Goal: Information Seeking & Learning: Learn about a topic

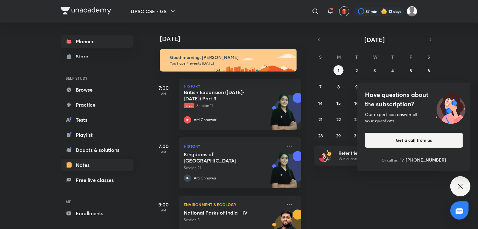
click at [92, 166] on link "Notes" at bounding box center [97, 165] width 73 height 13
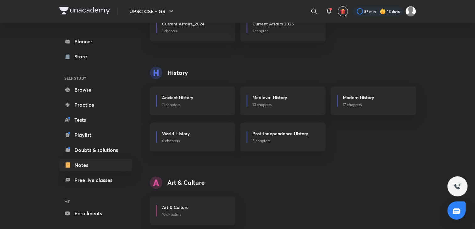
scroll to position [326, 0]
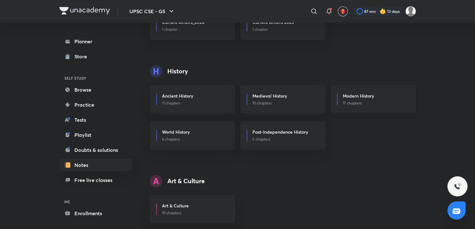
click at [367, 101] on p "17 chapters" at bounding box center [375, 103] width 65 height 6
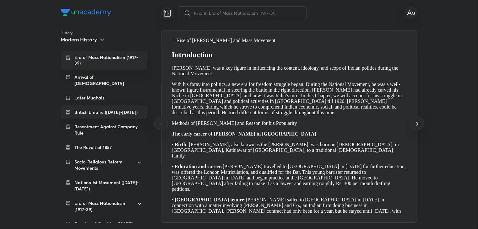
click at [108, 109] on p "British Empire ([DATE]-[DATE])" at bounding box center [105, 112] width 63 height 6
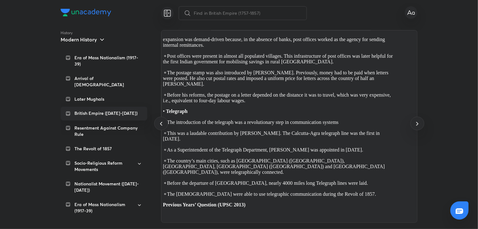
scroll to position [0, 15077]
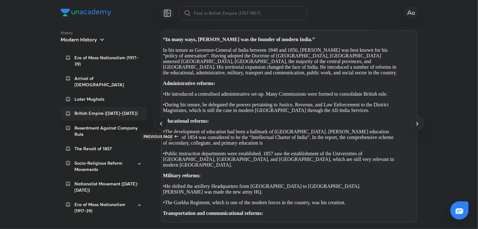
click at [162, 125] on icon at bounding box center [161, 124] width 8 height 8
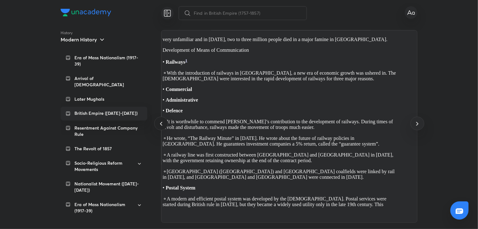
click at [162, 125] on icon at bounding box center [161, 124] width 8 height 8
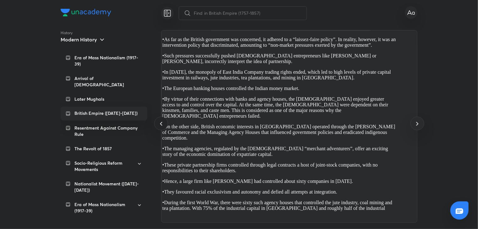
click at [162, 125] on icon at bounding box center [161, 124] width 8 height 8
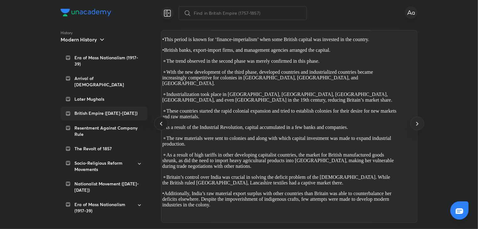
click at [162, 125] on icon at bounding box center [161, 124] width 8 height 8
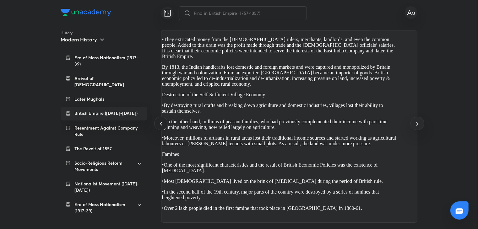
click at [162, 125] on icon at bounding box center [161, 124] width 8 height 8
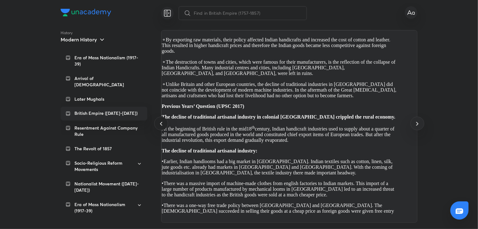
click at [162, 125] on icon at bounding box center [161, 124] width 8 height 8
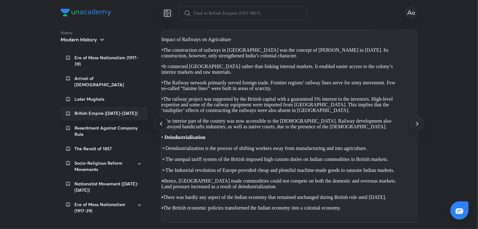
click at [162, 125] on icon at bounding box center [161, 124] width 8 height 8
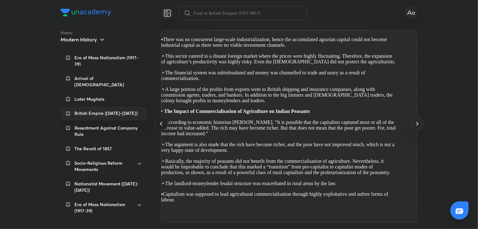
click at [161, 127] on icon at bounding box center [161, 124] width 8 height 8
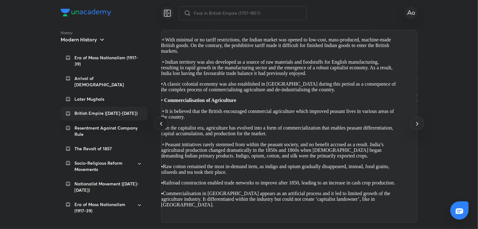
click at [161, 127] on icon at bounding box center [161, 124] width 8 height 8
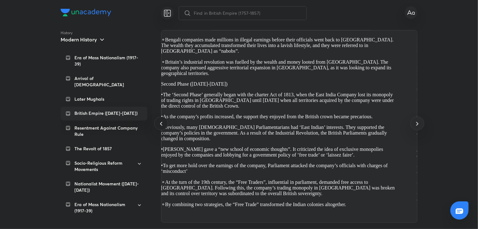
click at [161, 127] on icon at bounding box center [161, 124] width 8 height 8
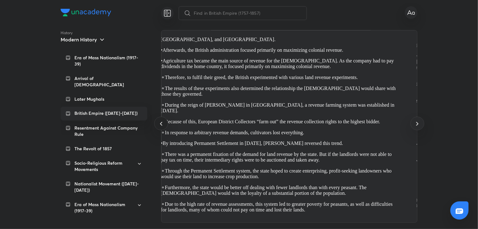
click at [161, 127] on icon at bounding box center [161, 124] width 8 height 8
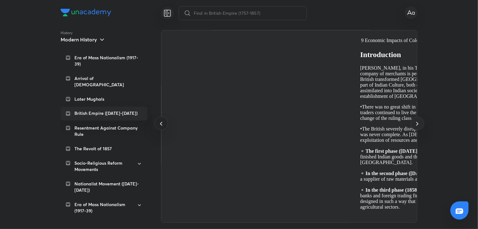
click at [161, 127] on icon at bounding box center [161, 124] width 8 height 8
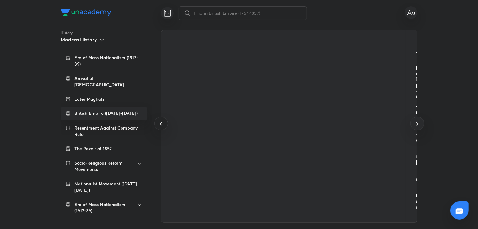
click at [161, 127] on icon at bounding box center [161, 124] width 8 height 8
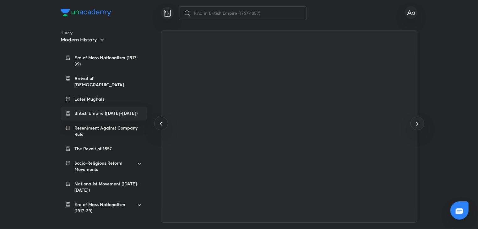
click at [161, 127] on icon at bounding box center [161, 124] width 8 height 8
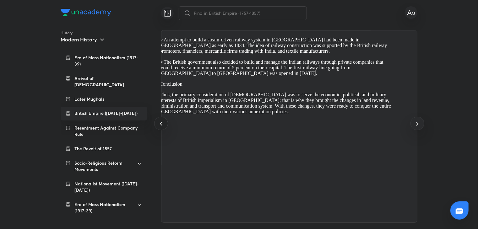
click at [161, 127] on icon at bounding box center [161, 124] width 8 height 8
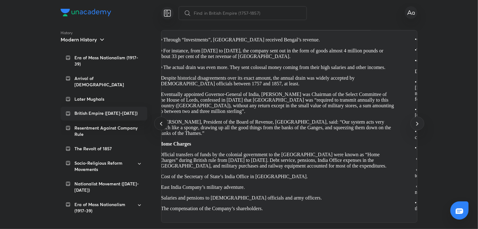
click at [161, 127] on icon at bounding box center [161, 124] width 8 height 8
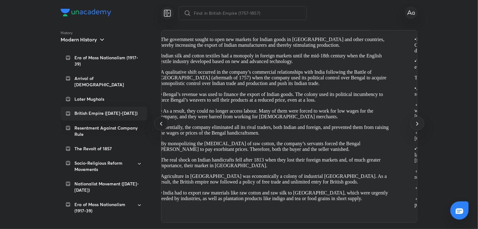
click at [161, 127] on icon at bounding box center [161, 124] width 8 height 8
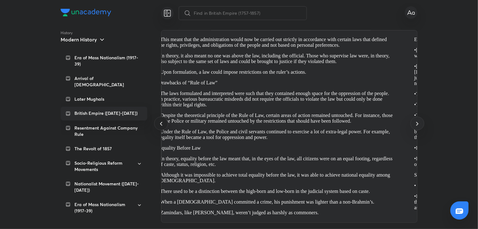
click at [161, 127] on icon at bounding box center [161, 124] width 8 height 8
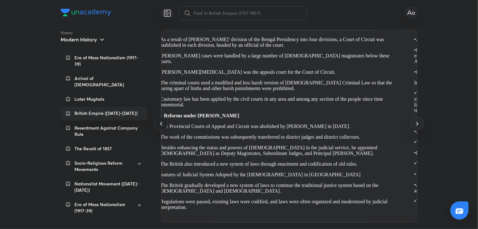
click at [161, 127] on icon at bounding box center [161, 124] width 8 height 8
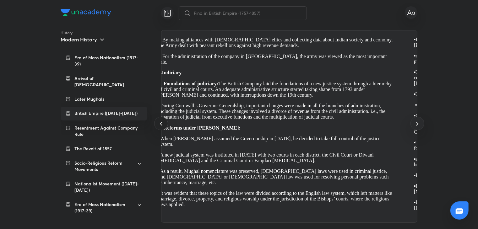
click at [161, 127] on icon at bounding box center [161, 124] width 8 height 8
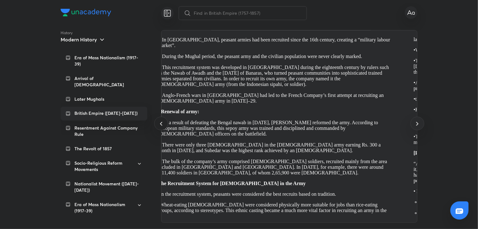
click at [161, 127] on icon at bounding box center [161, 124] width 8 height 8
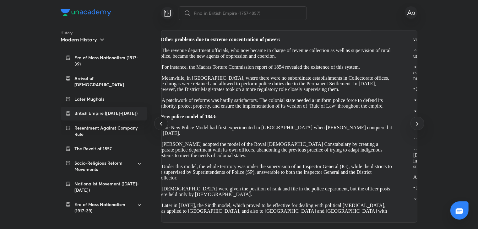
click at [161, 127] on icon at bounding box center [161, 124] width 8 height 8
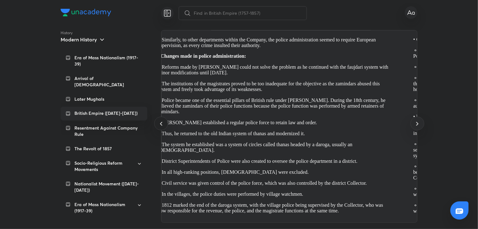
click at [161, 127] on icon at bounding box center [161, 124] width 8 height 8
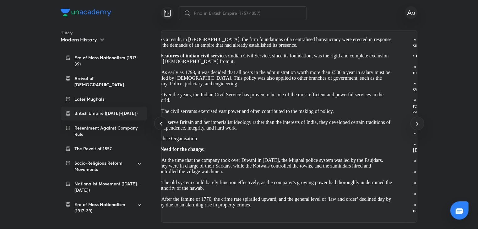
click at [161, 127] on icon at bounding box center [161, 124] width 8 height 8
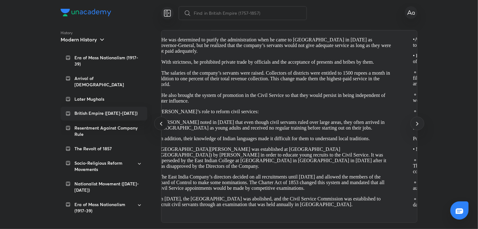
click at [161, 127] on icon at bounding box center [161, 124] width 8 height 8
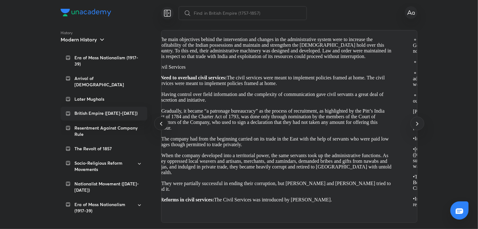
click at [161, 127] on icon at bounding box center [161, 124] width 8 height 8
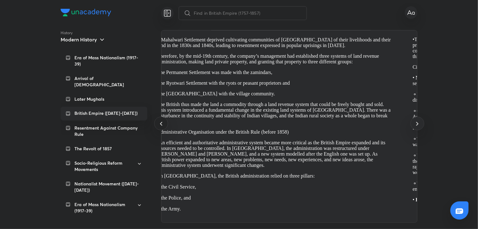
click at [161, 127] on icon at bounding box center [161, 124] width 8 height 8
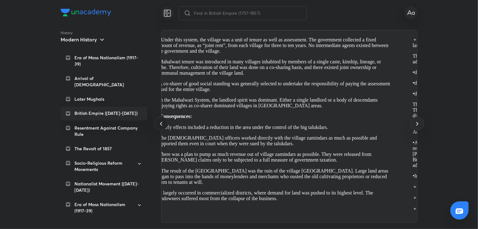
click at [161, 127] on icon at bounding box center [161, 124] width 8 height 8
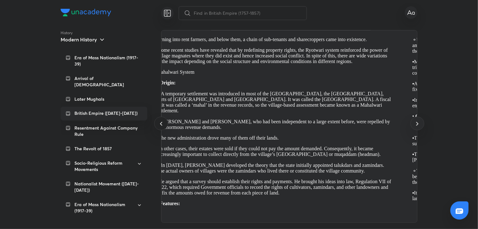
click at [161, 127] on icon at bounding box center [161, 124] width 8 height 8
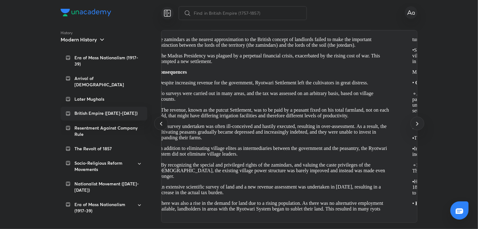
click at [161, 127] on icon at bounding box center [161, 124] width 8 height 8
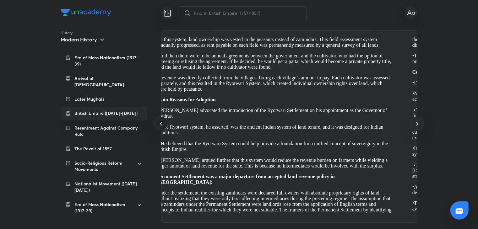
click at [161, 127] on icon at bounding box center [161, 124] width 8 height 8
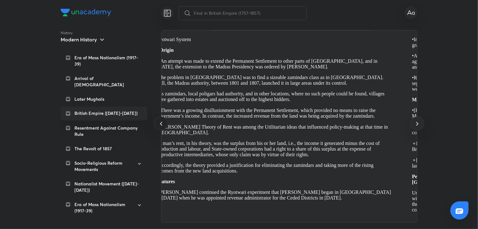
click at [161, 127] on icon at bounding box center [161, 124] width 8 height 8
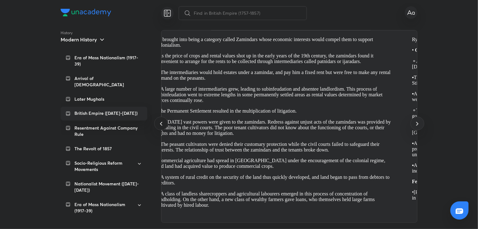
click at [161, 127] on icon at bounding box center [161, 124] width 8 height 8
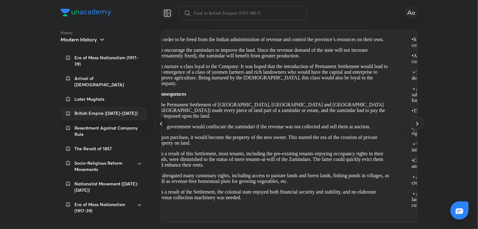
click at [161, 127] on icon at bounding box center [161, 124] width 8 height 8
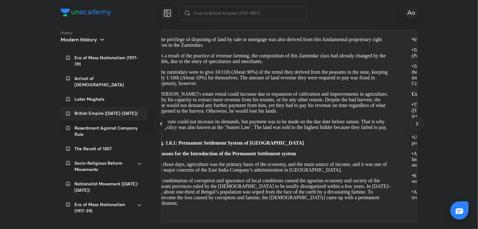
click at [161, 127] on icon at bounding box center [161, 124] width 8 height 8
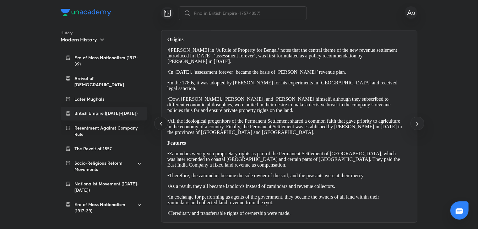
click at [161, 127] on icon at bounding box center [161, 124] width 8 height 8
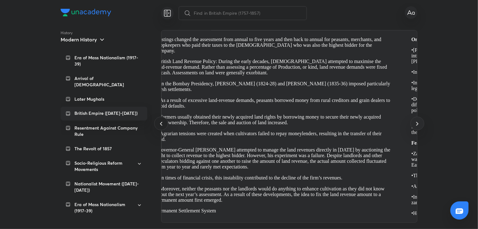
click at [161, 127] on icon at bounding box center [161, 124] width 8 height 8
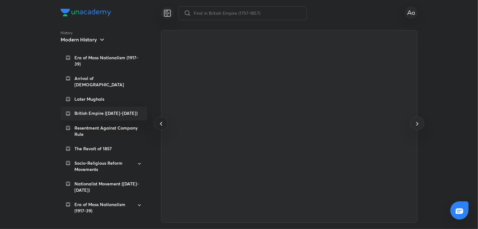
click at [161, 127] on icon at bounding box center [161, 124] width 8 height 8
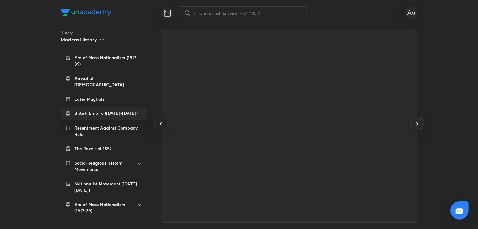
click at [161, 127] on icon at bounding box center [161, 124] width 8 height 8
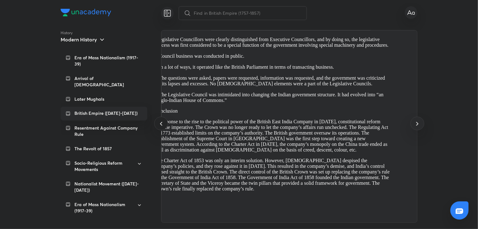
click at [161, 127] on icon at bounding box center [161, 124] width 8 height 8
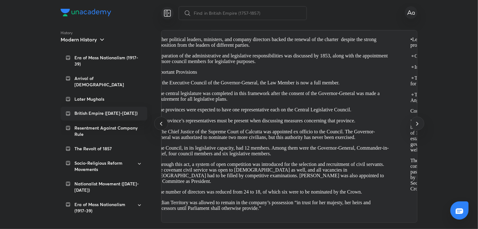
click at [161, 127] on icon at bounding box center [161, 124] width 8 height 8
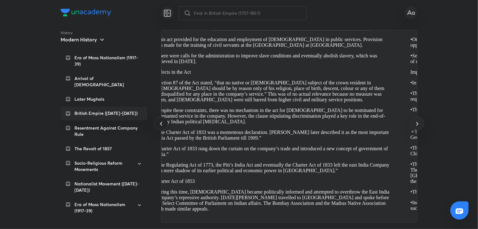
click at [161, 127] on icon at bounding box center [161, 124] width 8 height 8
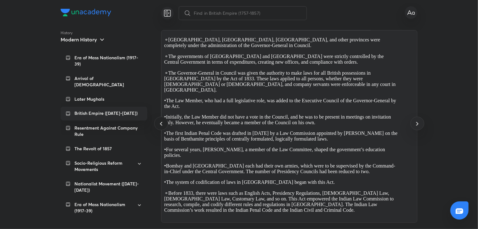
click at [161, 127] on icon at bounding box center [161, 124] width 8 height 8
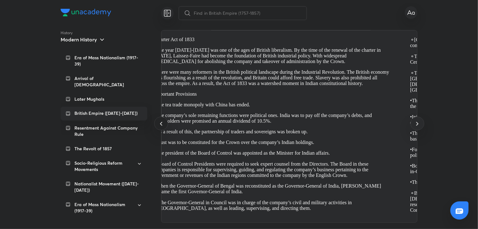
click at [161, 127] on icon at bounding box center [161, 124] width 8 height 8
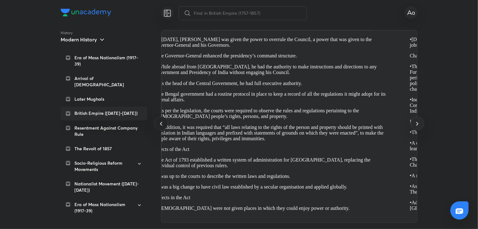
click at [161, 127] on icon at bounding box center [161, 124] width 8 height 8
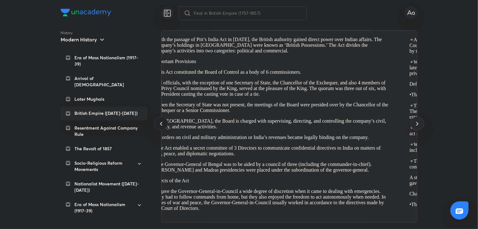
click at [161, 127] on icon at bounding box center [161, 124] width 8 height 8
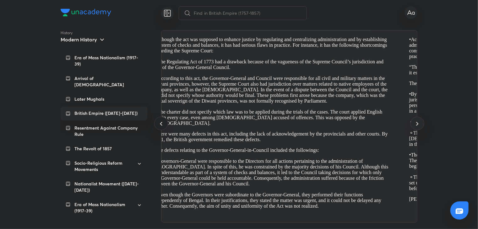
click at [161, 127] on icon at bounding box center [161, 124] width 8 height 8
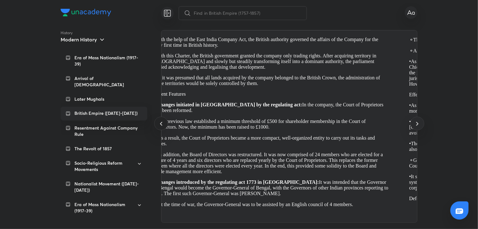
click at [161, 127] on icon at bounding box center [161, 124] width 8 height 8
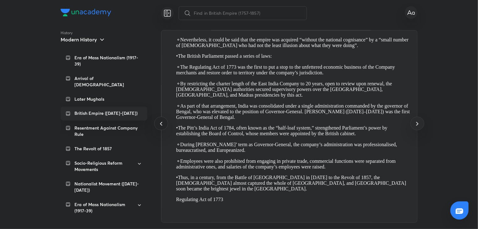
click at [161, 127] on icon at bounding box center [161, 124] width 8 height 8
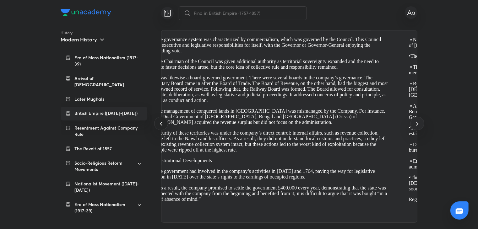
click at [161, 127] on icon at bounding box center [161, 124] width 8 height 8
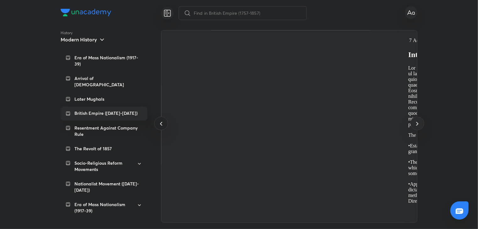
click at [161, 127] on icon at bounding box center [161, 124] width 8 height 8
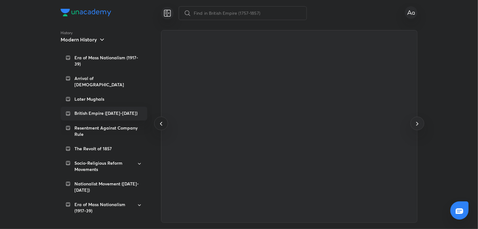
click at [161, 127] on icon at bounding box center [161, 124] width 8 height 8
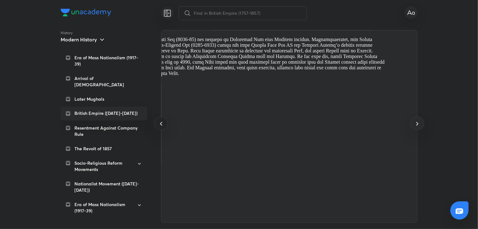
click at [161, 127] on icon at bounding box center [161, 124] width 8 height 8
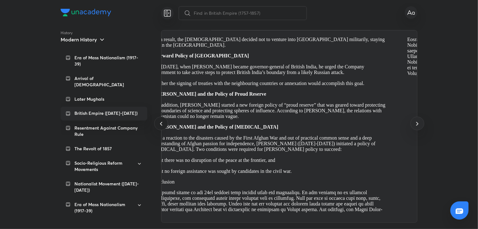
click at [161, 127] on icon at bounding box center [161, 124] width 8 height 8
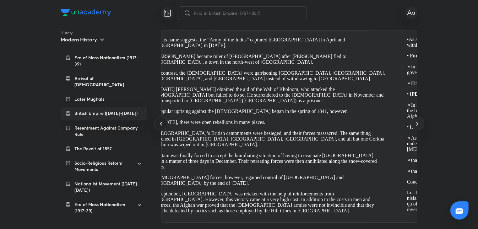
click at [161, 127] on icon at bounding box center [161, 124] width 8 height 8
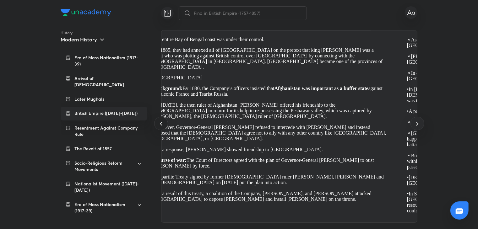
click at [161, 127] on icon at bounding box center [161, 124] width 8 height 8
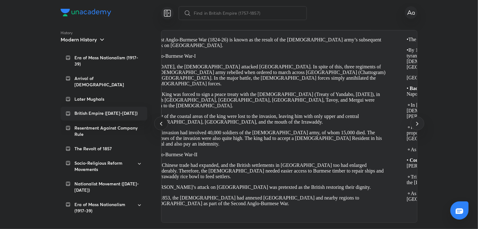
click at [161, 127] on icon at bounding box center [161, 124] width 8 height 8
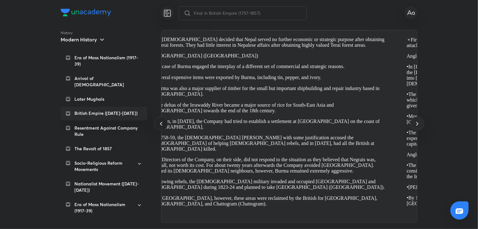
click at [161, 127] on icon at bounding box center [161, 124] width 8 height 8
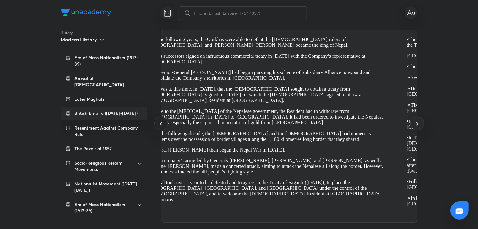
click at [161, 127] on icon at bounding box center [161, 124] width 8 height 8
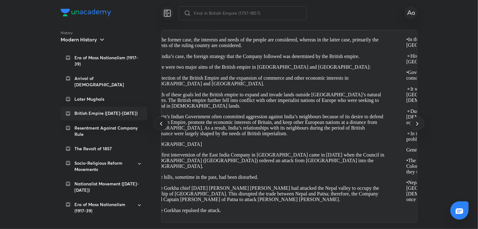
click at [161, 127] on icon at bounding box center [161, 124] width 8 height 8
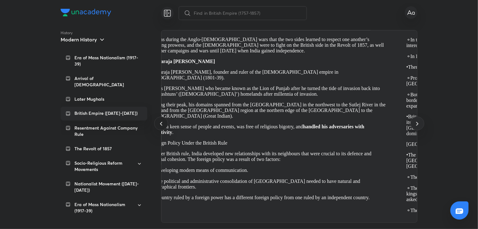
click at [161, 127] on icon at bounding box center [161, 124] width 8 height 8
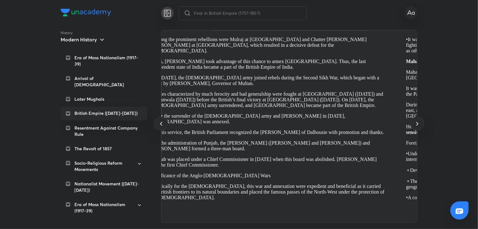
click at [164, 11] on icon at bounding box center [167, 13] width 8 height 8
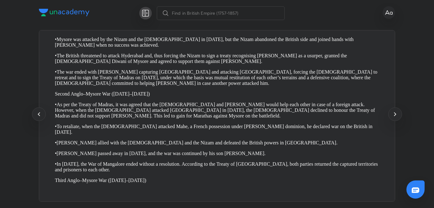
scroll to position [0, 11038]
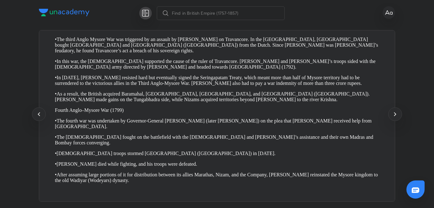
drag, startPoint x: 62, startPoint y: 38, endPoint x: 271, endPoint y: 190, distance: 258.1
copy section "Under Haider Ali, Mysore gradually developed into an extensive state in the Sou…"
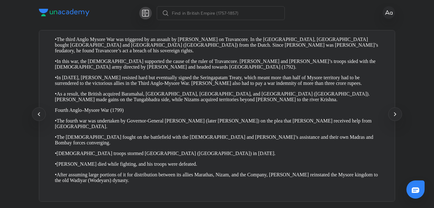
scroll to position [0, 11394]
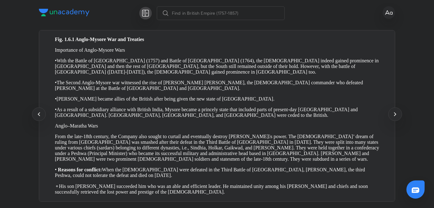
drag, startPoint x: 62, startPoint y: 40, endPoint x: 231, endPoint y: 199, distance: 231.9
copy section "In 1784, the War of Mangalore ended without a resolution. According to the Trea…"
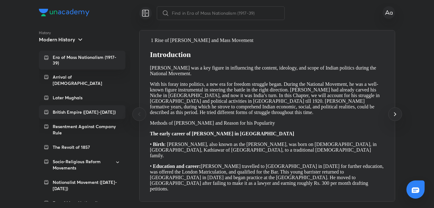
click at [83, 109] on p "British Empire (1757-1857)" at bounding box center [84, 112] width 63 height 6
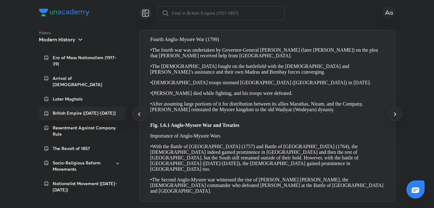
scroll to position [0, 3580]
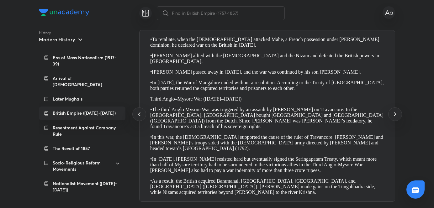
drag, startPoint x: 151, startPoint y: 168, endPoint x: 402, endPoint y: 183, distance: 251.8
drag, startPoint x: -3038, startPoint y: 213, endPoint x: 299, endPoint y: 167, distance: 3337.6
click at [130, 42] on p "First Anglo–Mysore War (1767–1769)" at bounding box center [12, 40] width 235 height 6
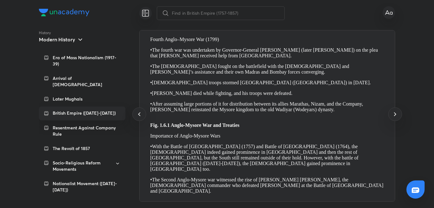
drag, startPoint x: 158, startPoint y: 176, endPoint x: 350, endPoint y: 195, distance: 192.9
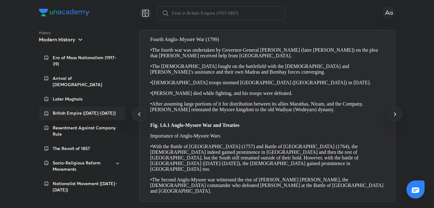
copy p "Marathas against Mysore on the battlefield."
click at [399, 115] on div at bounding box center [394, 114] width 13 height 13
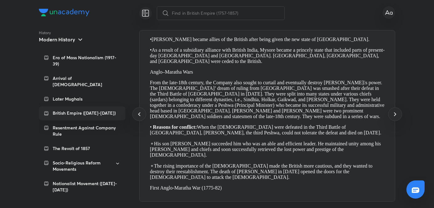
drag, startPoint x: 151, startPoint y: 40, endPoint x: 334, endPoint y: 184, distance: 232.9
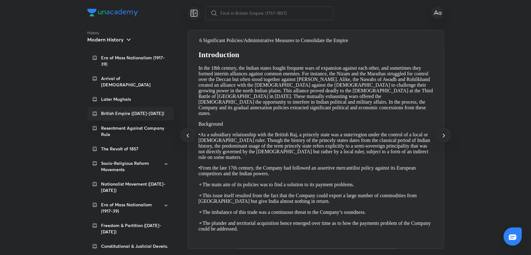
scroll to position [0, 0]
click at [188, 133] on icon at bounding box center [188, 135] width 8 height 8
click at [434, 137] on icon at bounding box center [444, 135] width 8 height 8
click at [434, 134] on div at bounding box center [443, 134] width 13 height 13
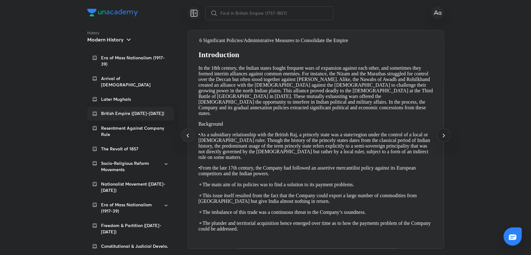
click at [434, 138] on div at bounding box center [443, 134] width 13 height 13
click at [434, 136] on icon at bounding box center [443, 135] width 2 height 4
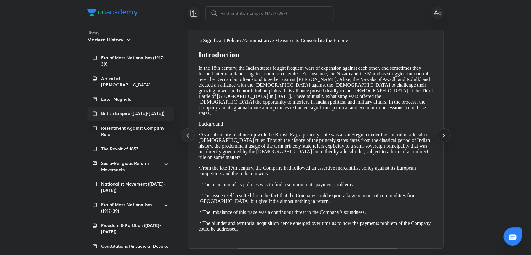
click at [434, 136] on icon at bounding box center [443, 135] width 2 height 4
click at [434, 14] on icon at bounding box center [438, 13] width 8 height 8
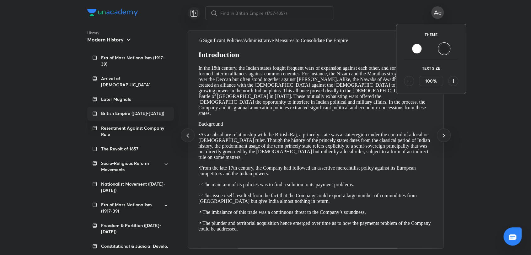
click at [194, 13] on div at bounding box center [265, 127] width 531 height 255
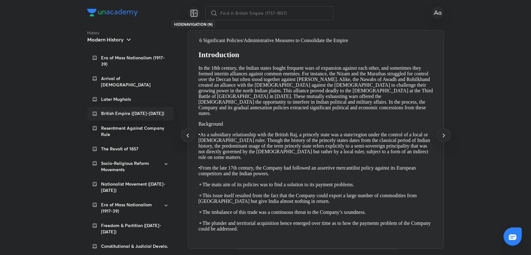
click at [194, 13] on icon at bounding box center [194, 13] width 8 height 8
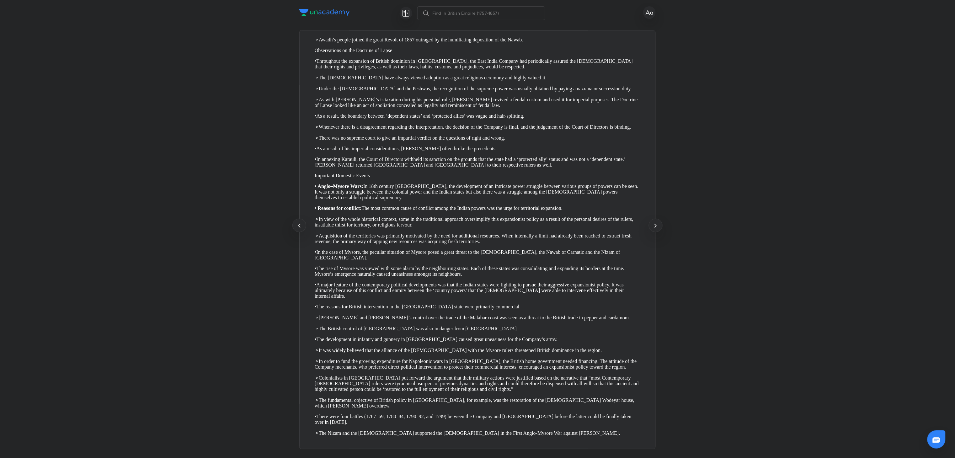
scroll to position [0, 1422]
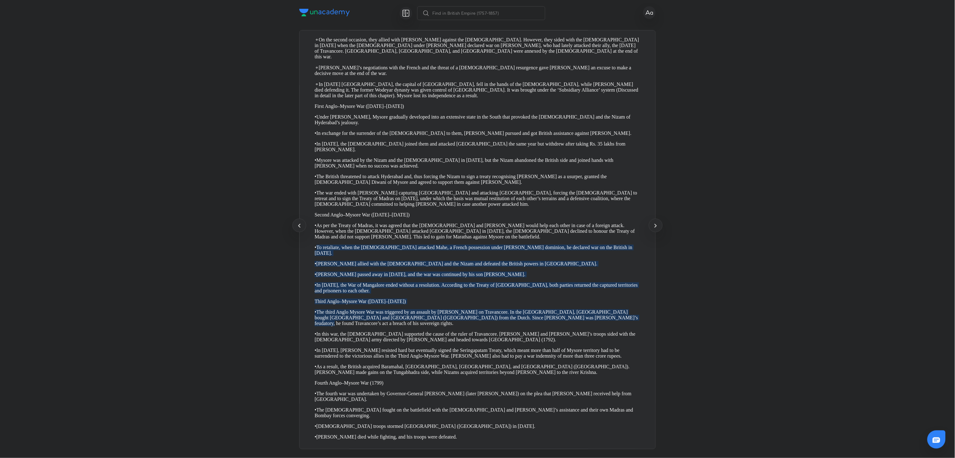
drag, startPoint x: 316, startPoint y: 359, endPoint x: -569, endPoint y: 483, distance: 894.0
drag, startPoint x: -569, startPoint y: 483, endPoint x: 458, endPoint y: 415, distance: 1029.1
click at [434, 208] on p "Third Anglo–Mysore War (1789–1792)" at bounding box center [478, 301] width 326 height 6
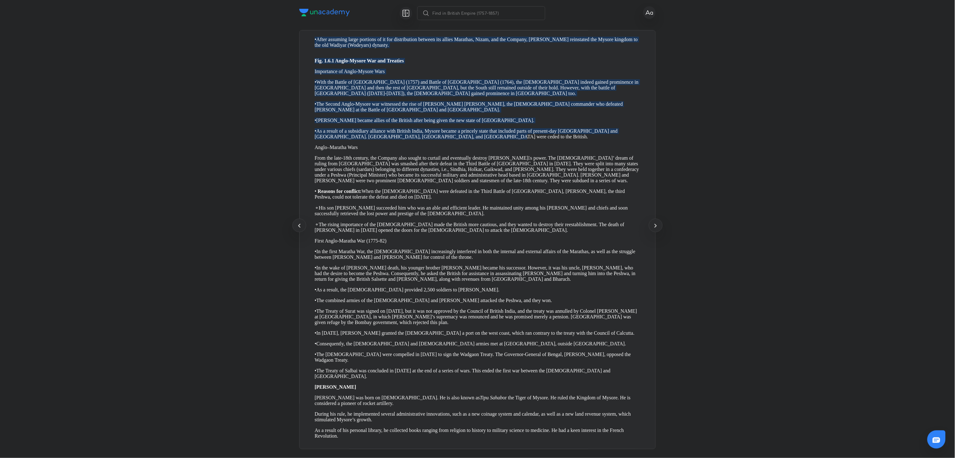
drag, startPoint x: 327, startPoint y: 37, endPoint x: 556, endPoint y: 348, distance: 386.2
click at [434, 208] on section "6 Significant Policies/Administrative Measures to Consolidate the Empire Introd…" at bounding box center [834, 239] width 4592 height 406
copy section "this war, the British supported the cause of the ruler of Travancore. Maratha a…"
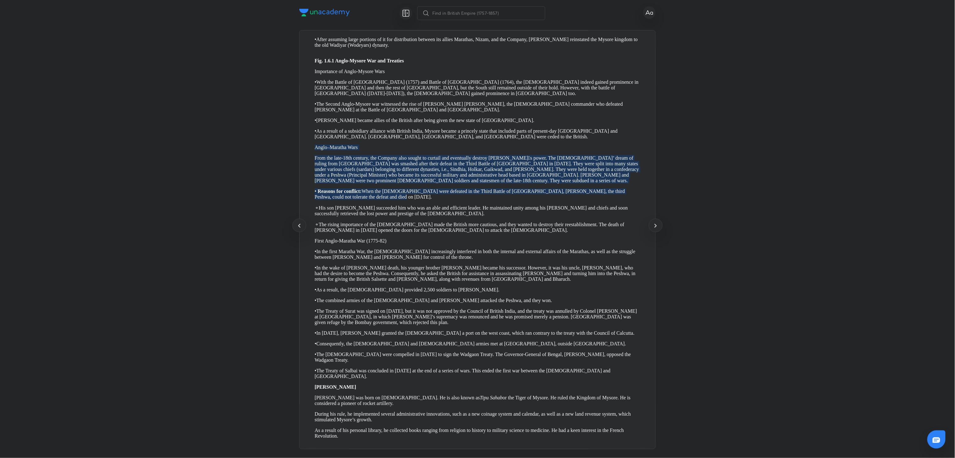
drag, startPoint x: 315, startPoint y: 360, endPoint x: 512, endPoint y: 427, distance: 208.1
click at [434, 208] on section "6 Significant Policies/Administrative Measures to Consolidate the Empire Introd…" at bounding box center [834, 239] width 4592 height 406
copy section "Anglo–Maratha Wars From the late-18th century, the Company also sought to curta…"
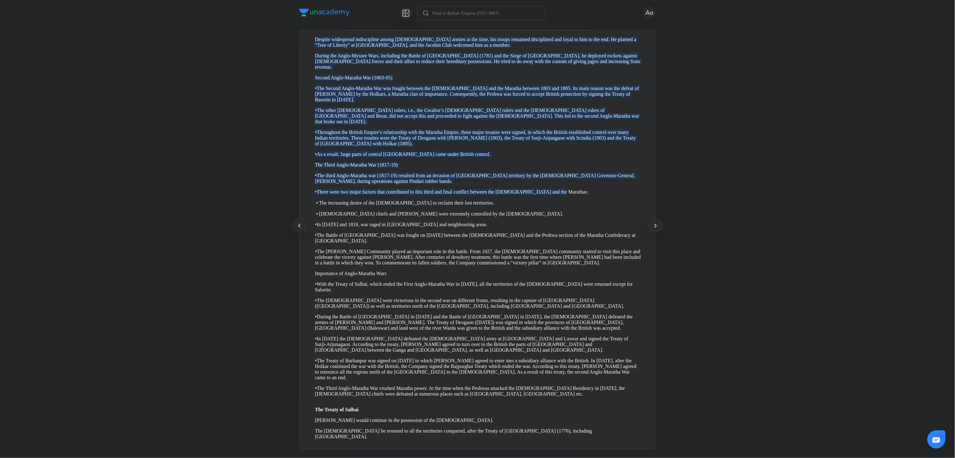
drag, startPoint x: 324, startPoint y: 39, endPoint x: 627, endPoint y: 444, distance: 505.6
copy section "⚬ His son Madhav Rao succeeded him who was an able and efficient leader. He mai…"
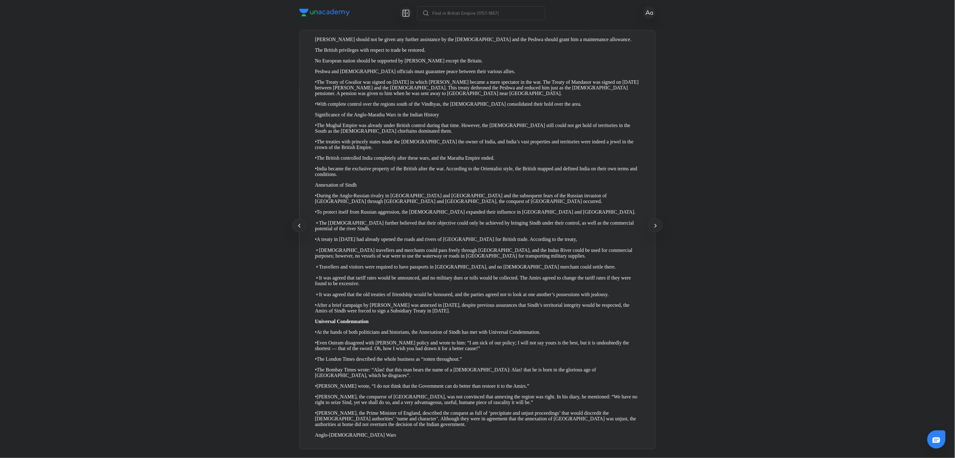
drag, startPoint x: 323, startPoint y: 41, endPoint x: 564, endPoint y: 250, distance: 319.6
click at [434, 208] on section "6 Significant Policies/Administrative Measures to Consolidate the Empire Introd…" at bounding box center [123, 239] width 4592 height 406
copy section "⚬ The increasing desire of the Marathas to reclaim their lost territories. ⚬ Ma…"
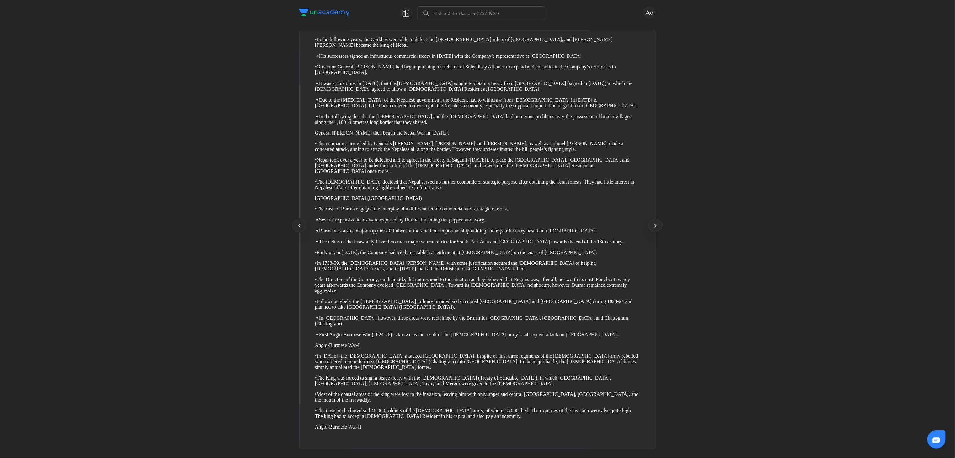
scroll to position [0, 3199]
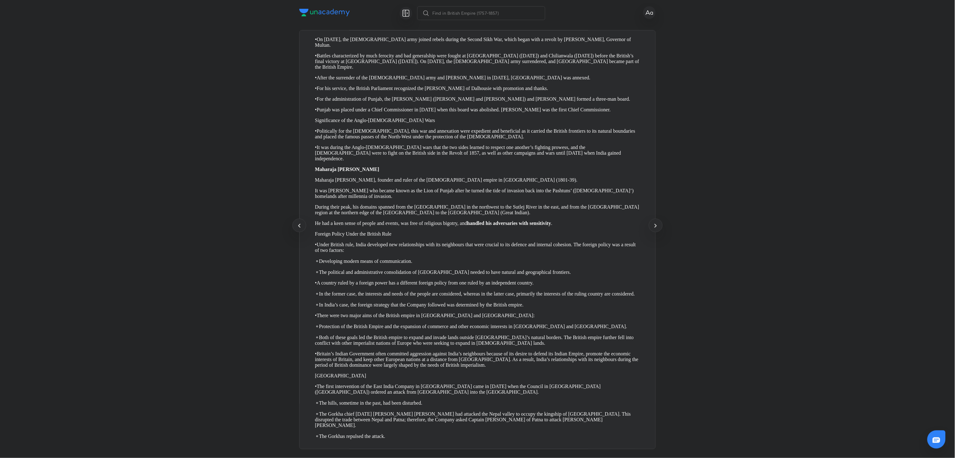
drag, startPoint x: 331, startPoint y: 38, endPoint x: 330, endPoint y: 50, distance: 12.0
drag, startPoint x: 456, startPoint y: 41, endPoint x: 579, endPoint y: 208, distance: 207.7
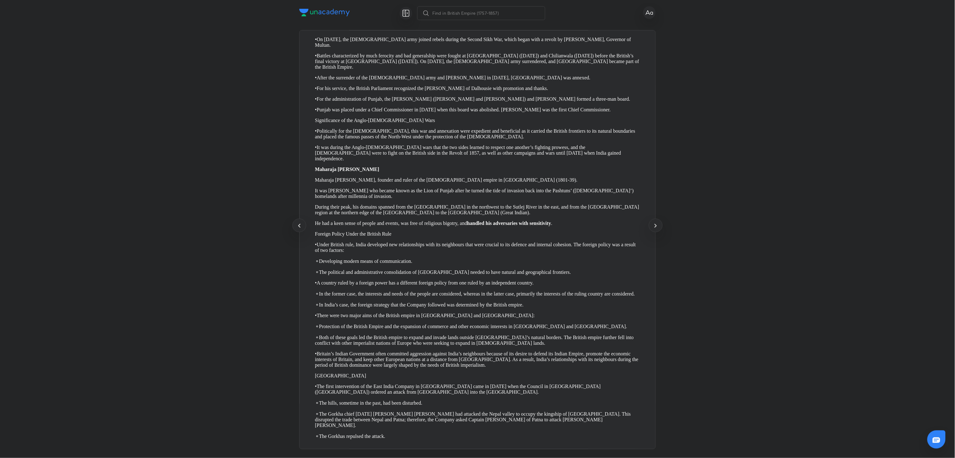
copy section "he Treaty of Salbai Salsette would continue in the possession of the Britishers…"
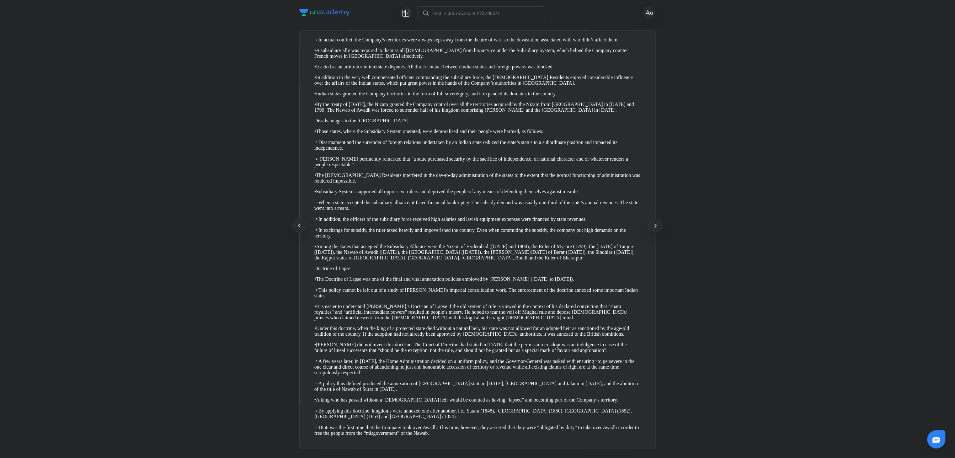
scroll to position [0, 4621]
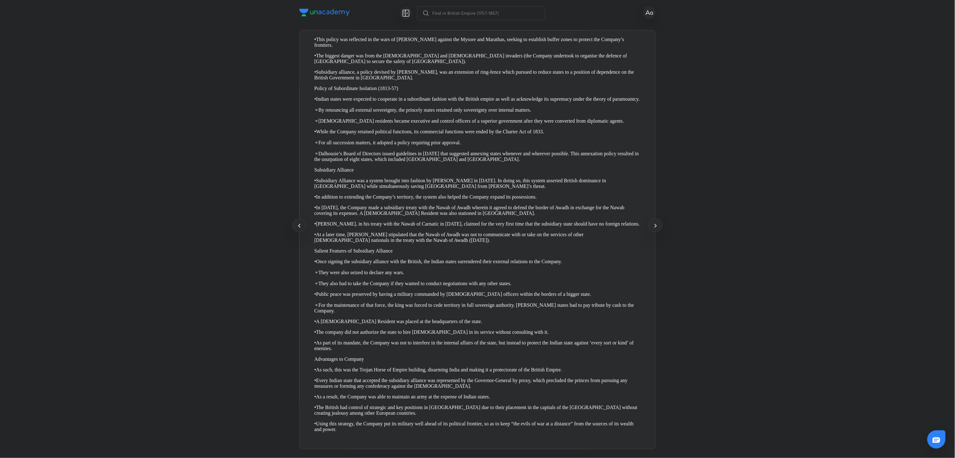
drag, startPoint x: 315, startPoint y: 260, endPoint x: 310, endPoint y: 259, distance: 5.7
click at [317, 173] on p "Subsidiary Alliance" at bounding box center [478, 170] width 326 height 6
click at [350, 189] on p "• Subsidiary Alliance was a system brought into fashion by Lord Wellesley in 17…" at bounding box center [478, 183] width 326 height 11
drag, startPoint x: 316, startPoint y: 260, endPoint x: 624, endPoint y: 431, distance: 352.1
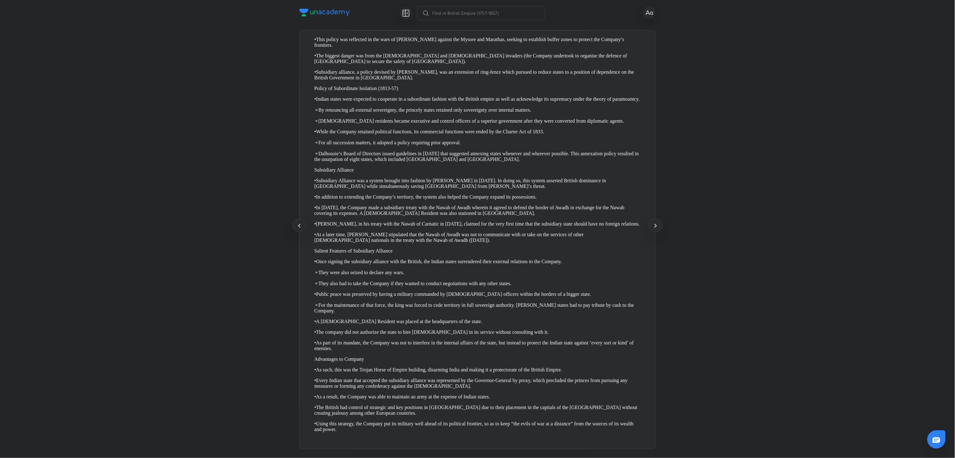
copy section "Subsidiary Alliance • Subsidiary Alliance was a system brought into fashion by …"
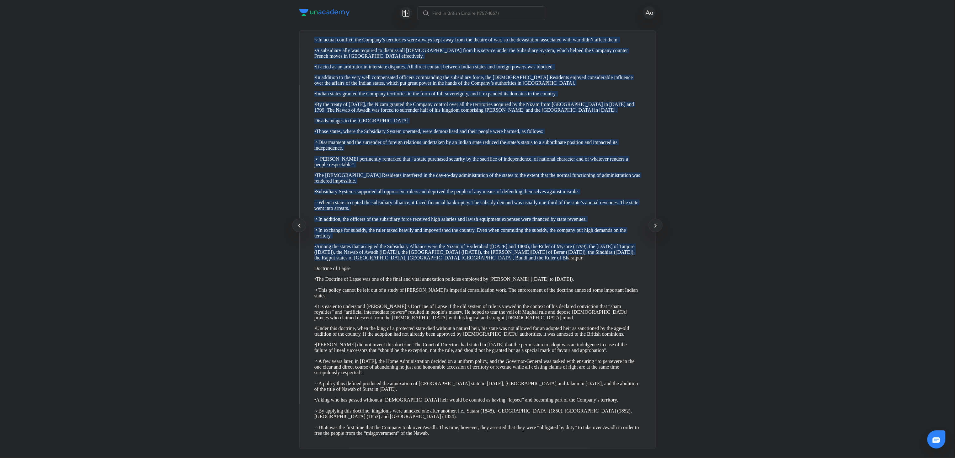
drag, startPoint x: 318, startPoint y: 41, endPoint x: 426, endPoint y: 359, distance: 335.9
copy section "dvantages to Company • As such, this was the Trojan Horse of Empire building, d…"
